Goal: Task Accomplishment & Management: Manage account settings

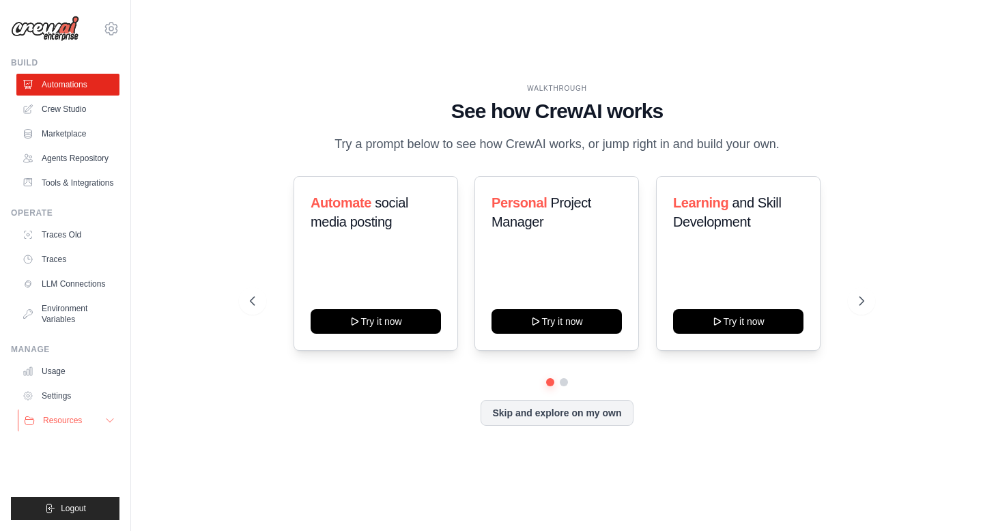
click at [107, 423] on icon at bounding box center [109, 420] width 11 height 11
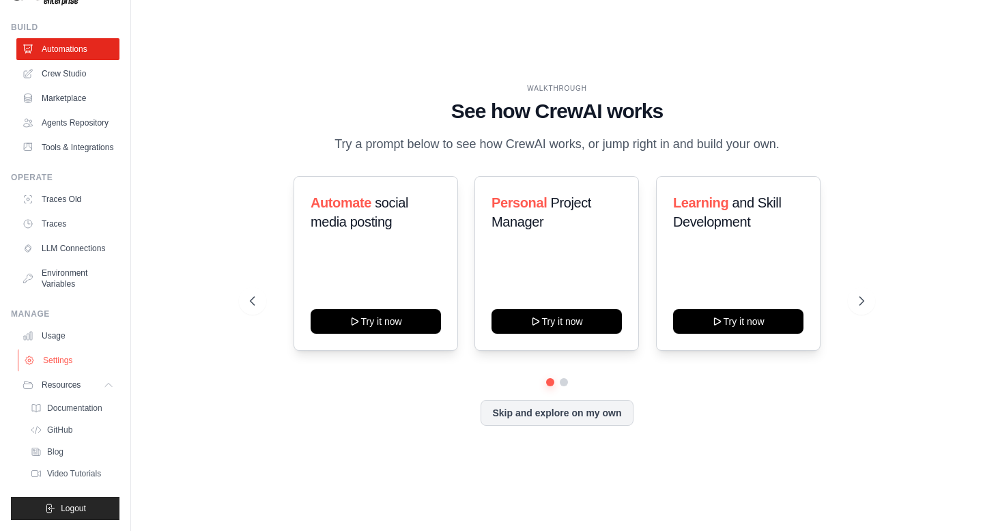
click at [62, 362] on link "Settings" at bounding box center [69, 361] width 103 height 22
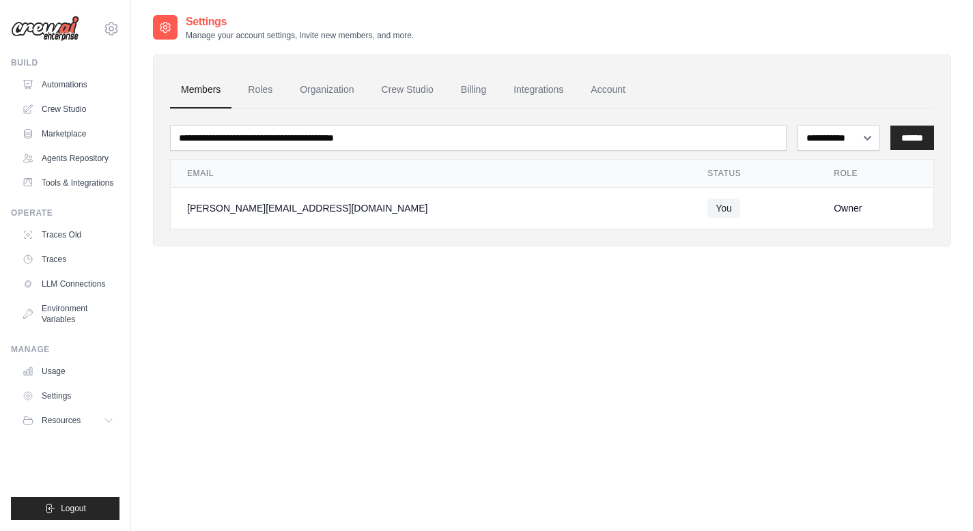
click at [278, 214] on div "[PERSON_NAME][EMAIL_ADDRESS][DOMAIN_NAME]" at bounding box center [431, 208] width 488 height 14
click at [606, 90] on link "Account" at bounding box center [608, 90] width 57 height 37
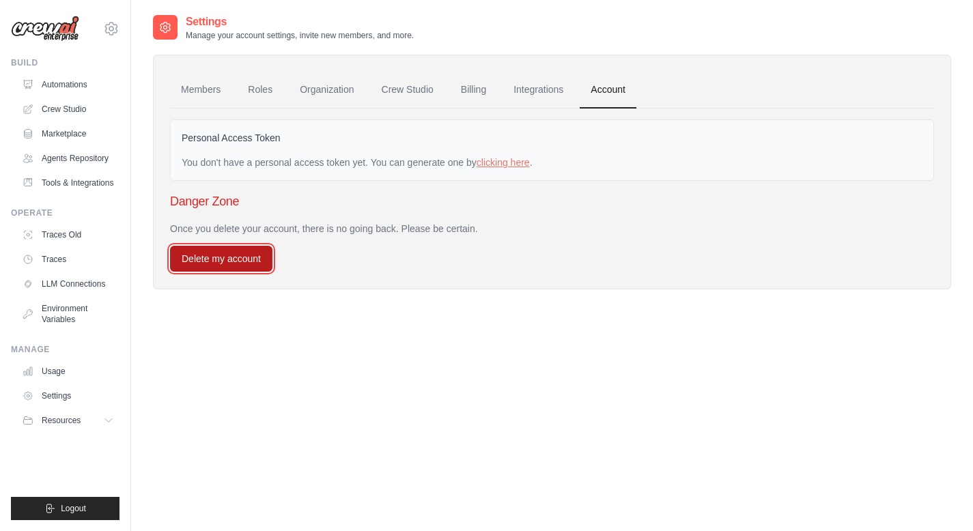
click at [238, 261] on button "Delete my account" at bounding box center [221, 259] width 102 height 26
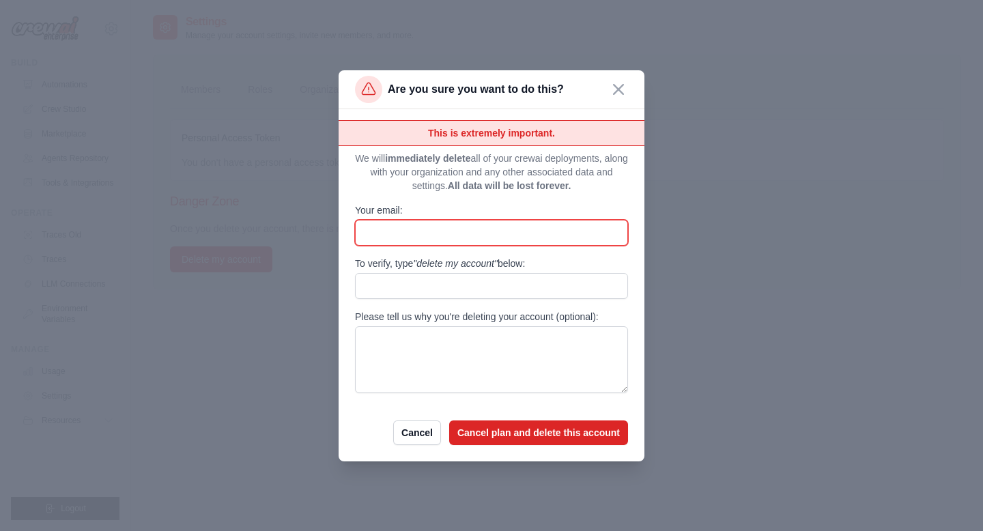
click at [415, 236] on input "Your email:" at bounding box center [491, 233] width 273 height 26
type input "**********"
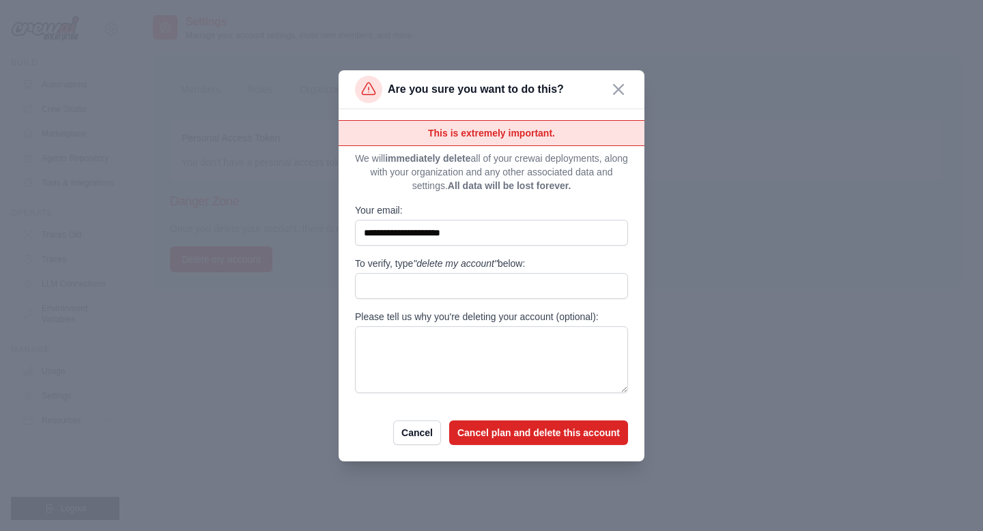
click at [496, 265] on span ""delete my account"" at bounding box center [455, 263] width 85 height 11
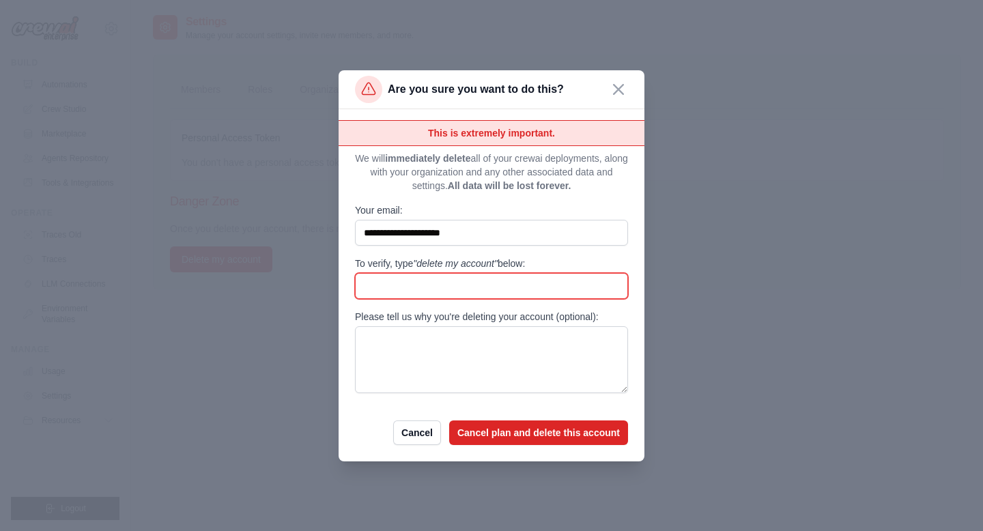
click at [496, 273] on input "To verify, type "delete my account" below:" at bounding box center [491, 286] width 273 height 26
type input "**********"
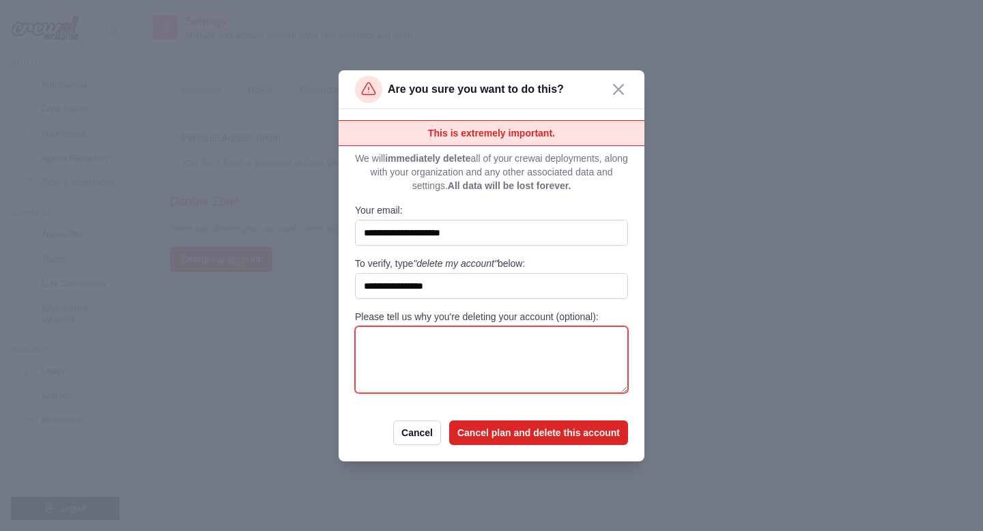
click at [464, 354] on textarea "Please tell us why you're deleting your account (optional):" at bounding box center [491, 359] width 273 height 67
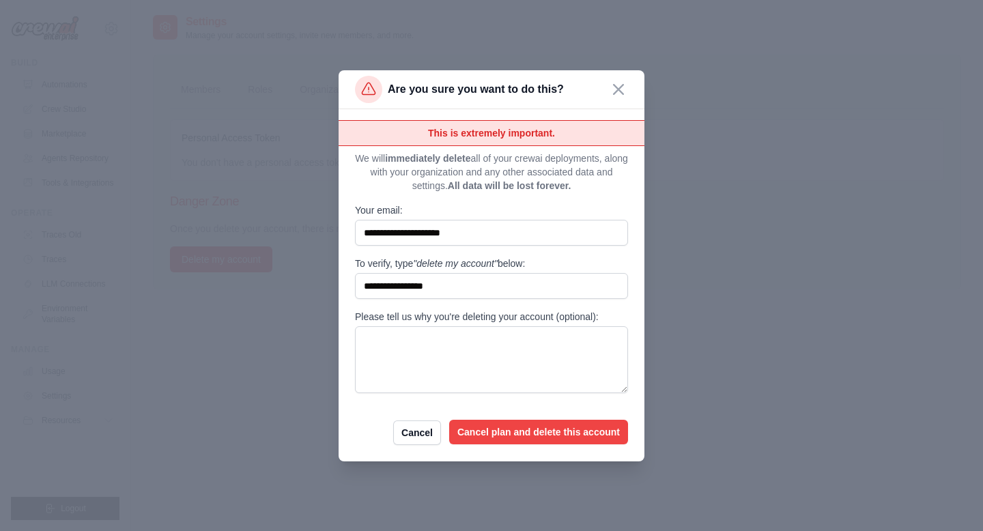
click at [498, 432] on button "Cancel plan and delete this account" at bounding box center [538, 432] width 179 height 25
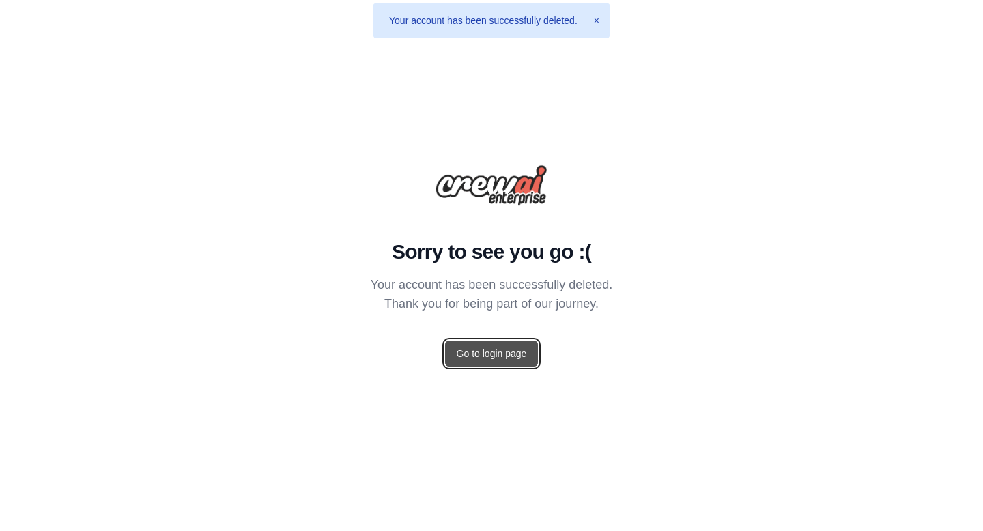
click at [497, 352] on link "Go to login page" at bounding box center [492, 354] width 94 height 26
